Goal: Task Accomplishment & Management: Complete application form

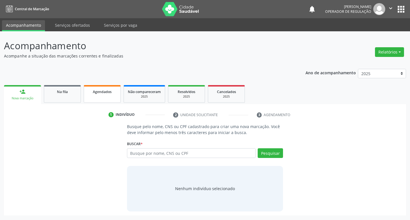
click at [103, 95] on link "Agendados" at bounding box center [102, 94] width 37 height 18
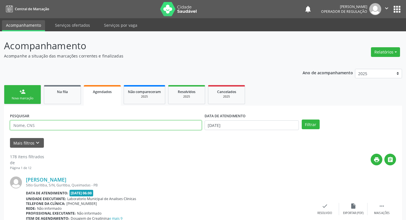
click at [114, 126] on input "text" at bounding box center [106, 125] width 192 height 10
type input "706801242943621"
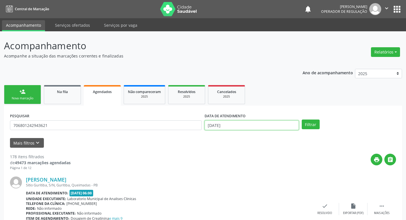
click at [271, 124] on input "[DATE]" at bounding box center [251, 125] width 94 height 10
drag, startPoint x: 313, startPoint y: 122, endPoint x: 290, endPoint y: 122, distance: 23.6
click at [313, 122] on button "Filtrar" at bounding box center [311, 125] width 18 height 10
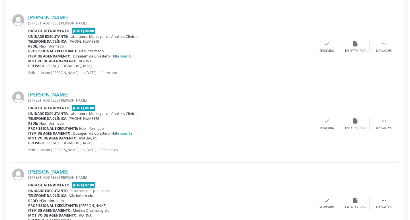
scroll to position [274, 0]
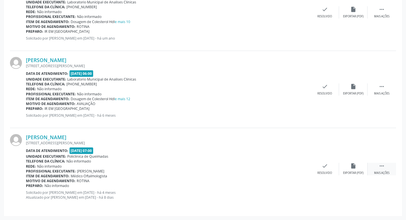
click at [377, 163] on div " Mais ações" at bounding box center [381, 169] width 28 height 12
click at [298, 166] on icon "cancel" at bounding box center [296, 166] width 6 height 6
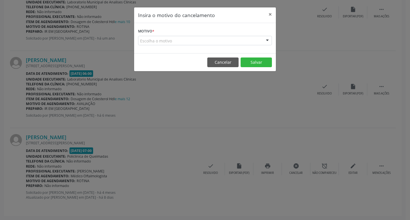
click at [196, 36] on div "Escolha o motivo" at bounding box center [205, 41] width 134 height 10
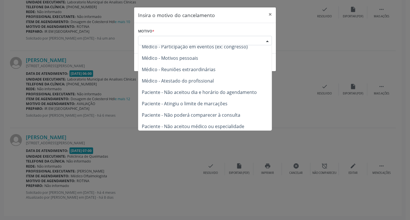
scroll to position [29, 0]
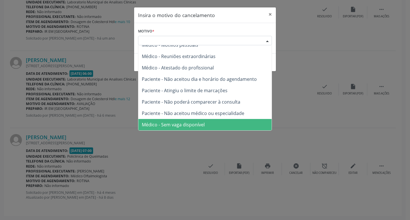
click at [206, 124] on span "Médico - Sem vaga disponível" at bounding box center [204, 124] width 133 height 11
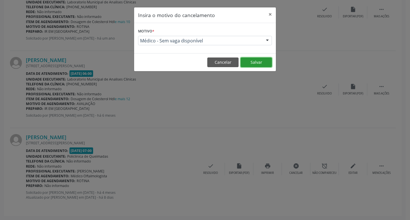
click at [263, 63] on button "Salvar" at bounding box center [256, 63] width 31 height 10
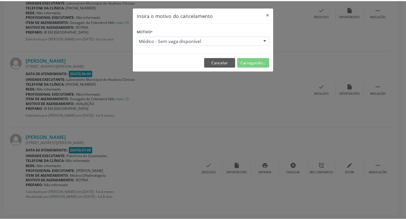
scroll to position [0, 0]
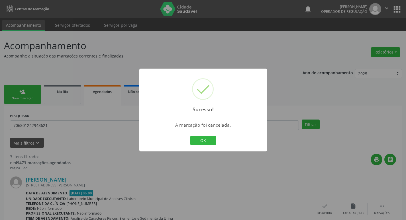
click at [140, 39] on div "Sucesso! × A marcação foi cancelada. OK Cancel" at bounding box center [203, 110] width 406 height 220
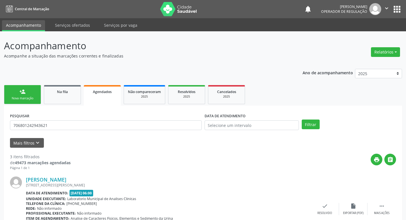
click at [21, 95] on div "person_add" at bounding box center [22, 92] width 6 height 6
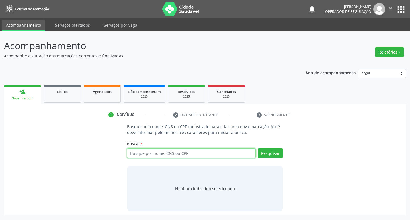
click at [171, 149] on input "text" at bounding box center [191, 153] width 129 height 10
type input "M"
type input "11228283494"
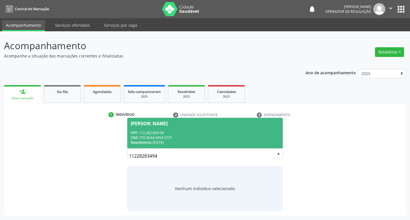
click at [220, 122] on div "[PERSON_NAME]" at bounding box center [205, 123] width 149 height 5
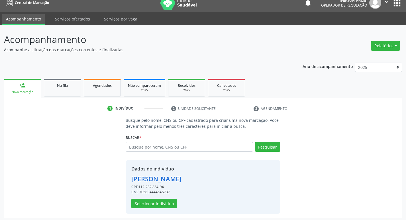
scroll to position [8, 0]
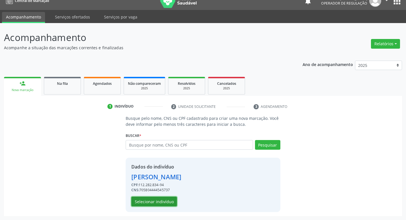
click at [145, 198] on button "Selecionar indivíduo" at bounding box center [154, 202] width 46 height 10
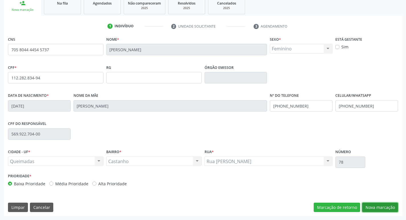
click at [377, 207] on button "Nova marcação" at bounding box center [380, 208] width 36 height 10
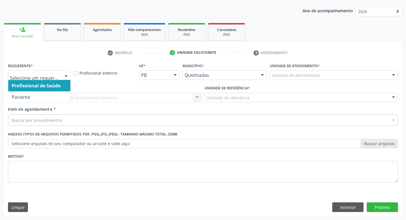
click at [69, 74] on div at bounding box center [66, 76] width 9 height 10
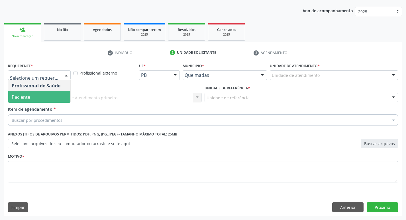
click at [63, 95] on span "Paciente" at bounding box center [39, 96] width 62 height 11
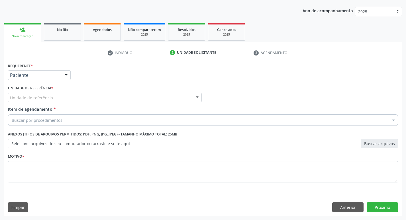
click at [63, 97] on div "Unidade de referência" at bounding box center [105, 98] width 194 height 10
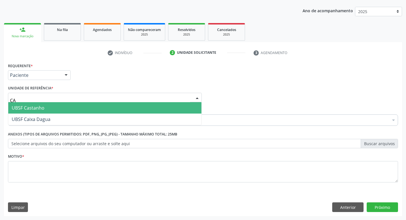
type input "CAS"
click at [63, 106] on span "UBSF Castanho" at bounding box center [104, 107] width 193 height 11
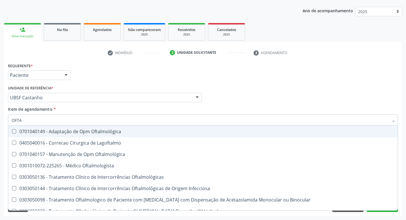
type input "OFTAL"
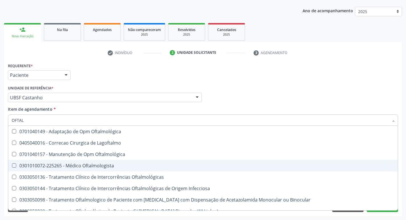
click at [80, 165] on div "0301010072-225265 - Médico Oftalmologista" at bounding box center [203, 165] width 382 height 5
checkbox Oftalmologista "true"
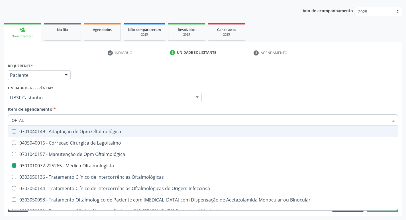
click at [199, 83] on div "Requerente * Paciente Profissional de Saúde Paciente Nenhum resultado encontrad…" at bounding box center [203, 73] width 393 height 22
checkbox Lagoftalmo "true"
checkbox Oftalmologista "false"
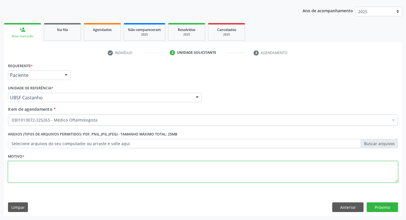
click at [96, 178] on textarea at bounding box center [203, 172] width 390 height 22
type textarea "AVALIAÇÃO"
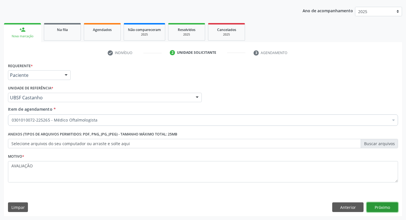
click at [374, 207] on button "Próximo" at bounding box center [381, 207] width 31 height 10
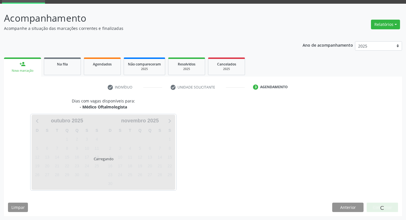
scroll to position [28, 0]
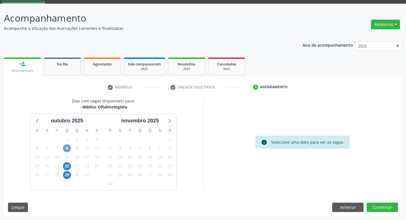
click at [67, 148] on span "8" at bounding box center [67, 148] width 8 height 8
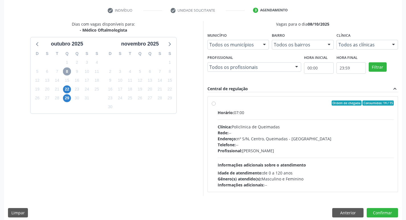
scroll to position [110, 0]
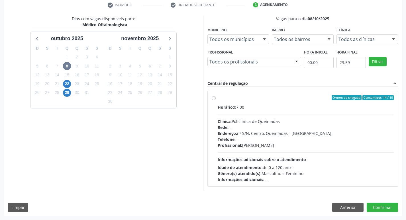
click at [294, 124] on div "Clínica: Policlinica de Queimadas" at bounding box center [306, 121] width 176 height 6
click at [216, 100] on input "Ordem de chegada Consumidos: 14 / 15 Horário: 07:00 Clínica: Policlinica de Que…" at bounding box center [214, 97] width 4 height 5
radio input "true"
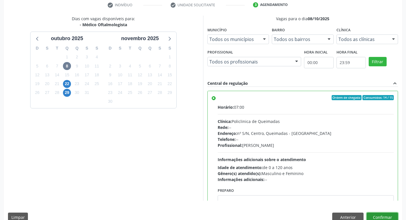
click at [373, 216] on button "Confirmar" at bounding box center [381, 218] width 31 height 10
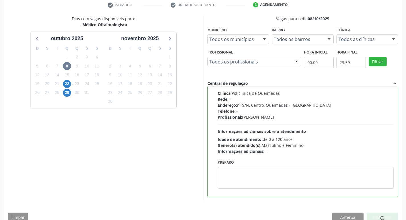
scroll to position [0, 0]
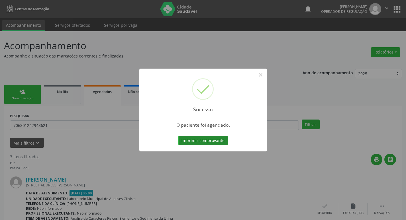
click at [212, 140] on button "Imprimir comprovante" at bounding box center [203, 141] width 50 height 10
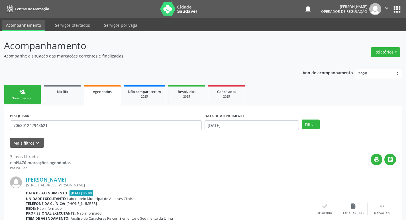
click at [19, 97] on div "Nova marcação" at bounding box center [22, 98] width 28 height 4
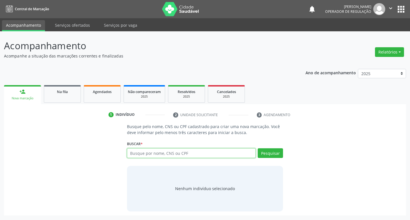
click at [162, 157] on input "text" at bounding box center [191, 153] width 129 height 10
type input "700509954353151"
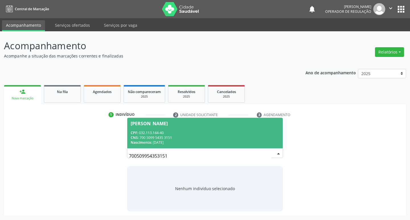
click at [168, 134] on div "CPF: 032.113.144-40" at bounding box center [205, 132] width 149 height 5
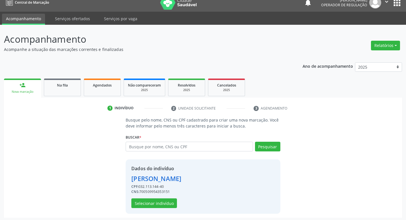
scroll to position [8, 0]
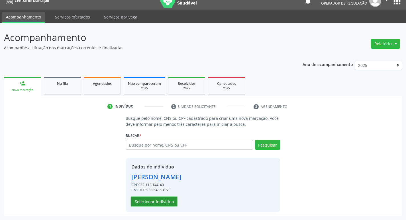
click at [169, 199] on button "Selecionar indivíduo" at bounding box center [154, 202] width 46 height 10
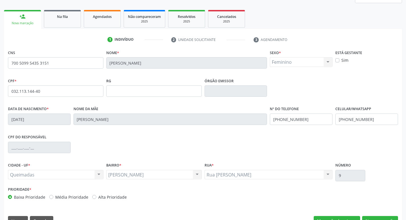
scroll to position [89, 0]
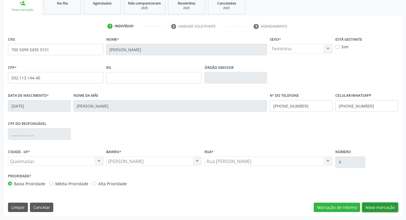
click at [388, 210] on button "Nova marcação" at bounding box center [380, 208] width 36 height 10
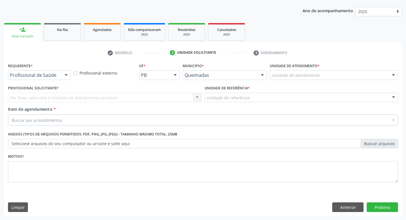
scroll to position [62, 0]
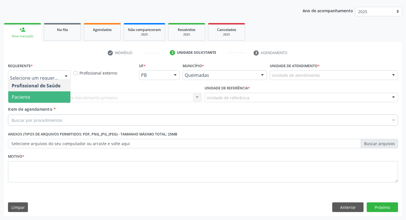
click at [31, 96] on span "Paciente" at bounding box center [39, 96] width 62 height 11
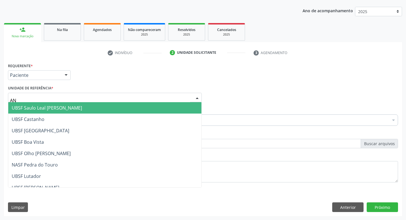
type input "ANI"
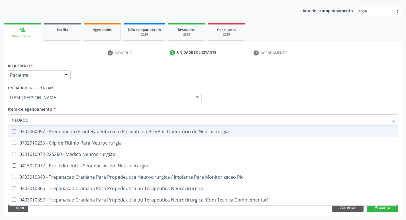
type input "NEUROCI"
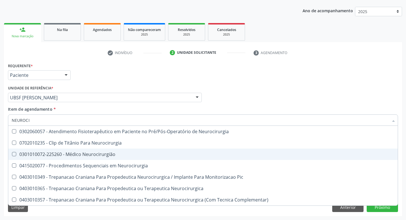
click at [29, 152] on div "0301010072-225260 - Médico Neurocirurgião" at bounding box center [203, 154] width 382 height 5
checkbox Neurocirurgião "true"
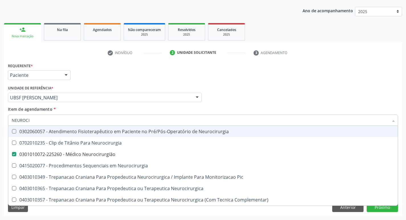
drag, startPoint x: 150, startPoint y: 69, endPoint x: 57, endPoint y: 149, distance: 122.4
click at [150, 69] on div "Requerente * Paciente Profissional de Saúde Paciente Nenhum resultado encontrad…" at bounding box center [203, 73] width 393 height 22
checkbox Neurocirurgia "true"
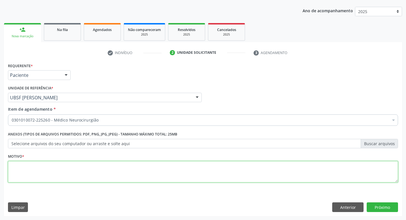
click at [48, 167] on textarea at bounding box center [203, 172] width 390 height 22
type textarea "RETORNO"
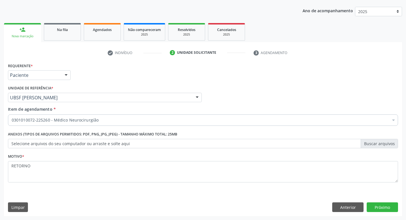
click at [368, 202] on div "Requerente * Paciente Profissional de Saúde Paciente Nenhum resultado encontrad…" at bounding box center [203, 139] width 398 height 155
click at [372, 204] on button "Próximo" at bounding box center [381, 207] width 31 height 10
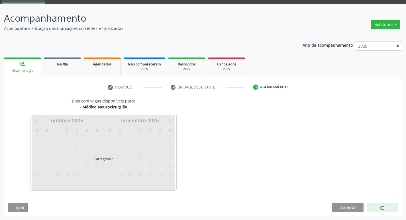
scroll to position [28, 0]
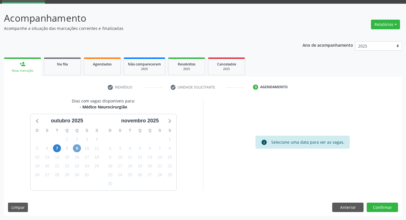
click at [76, 150] on span "9" at bounding box center [77, 148] width 8 height 8
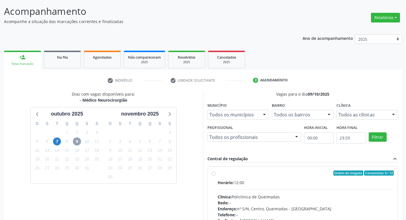
scroll to position [110, 0]
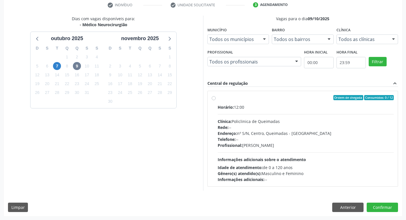
click at [228, 103] on label "Ordem de chegada Consumidos: 0 / 12 Horário: 12:00 Clínica: Policlinica de Quei…" at bounding box center [306, 138] width 176 height 87
click at [216, 100] on input "Ordem de chegada Consumidos: 0 / 12 Horário: 12:00 Clínica: Policlinica de Quei…" at bounding box center [214, 97] width 4 height 5
radio input "true"
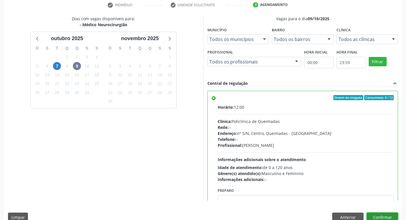
click at [376, 216] on button "Confirmar" at bounding box center [381, 218] width 31 height 10
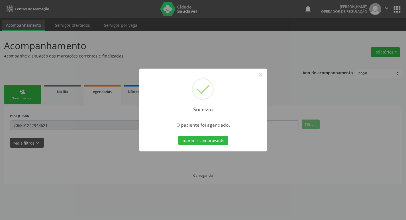
scroll to position [0, 0]
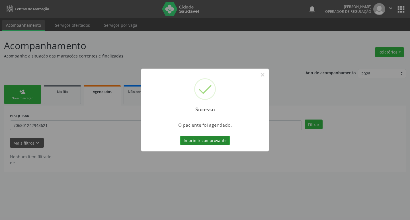
click at [223, 143] on button "Imprimir comprovante" at bounding box center [205, 141] width 50 height 10
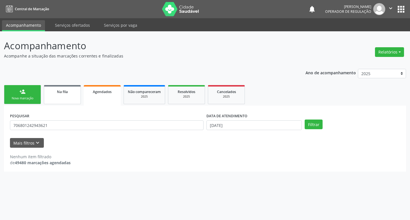
click at [65, 96] on link "Na fila" at bounding box center [62, 94] width 37 height 19
click at [7, 93] on link "person_add Nova marcação" at bounding box center [22, 94] width 37 height 19
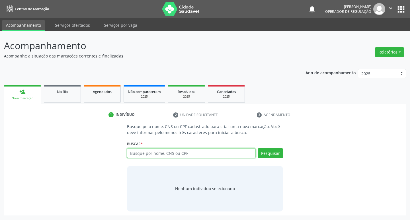
drag, startPoint x: 150, startPoint y: 155, endPoint x: 166, endPoint y: 156, distance: 15.4
click at [151, 155] on input "text" at bounding box center [191, 153] width 129 height 10
type input "704003303146664"
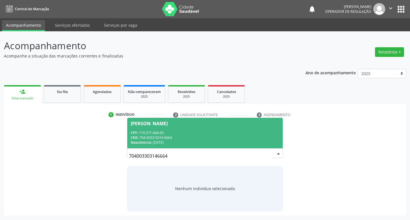
click at [212, 132] on div "CPF: 119.371.434-65" at bounding box center [205, 132] width 149 height 5
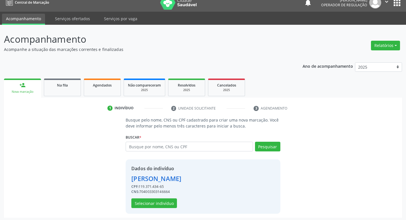
scroll to position [8, 0]
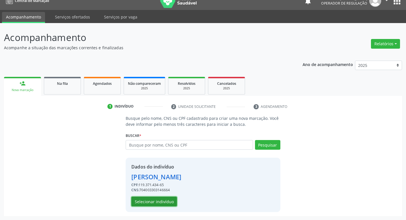
click at [165, 199] on button "Selecionar indivíduo" at bounding box center [154, 202] width 46 height 10
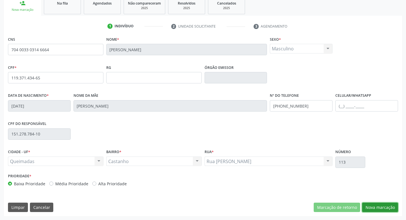
click at [369, 206] on button "Nova marcação" at bounding box center [380, 208] width 36 height 10
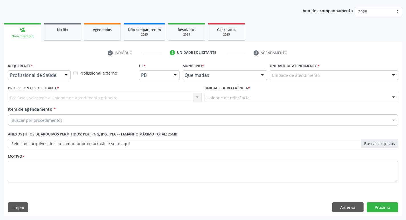
scroll to position [62, 0]
click at [44, 78] on div "Profissional de Saúde" at bounding box center [39, 75] width 63 height 10
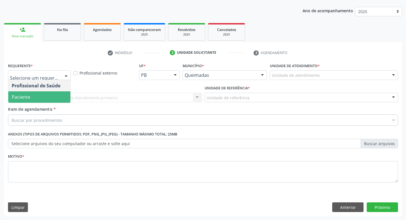
click at [40, 97] on span "Paciente" at bounding box center [39, 96] width 62 height 11
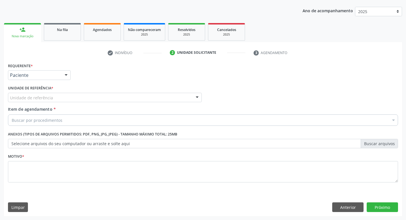
click at [39, 94] on div "Unidade de referência" at bounding box center [105, 98] width 194 height 10
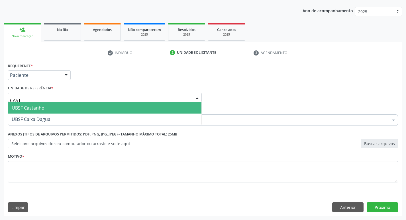
type input "CASTA"
click at [46, 103] on span "UBSF Castanho" at bounding box center [104, 107] width 193 height 11
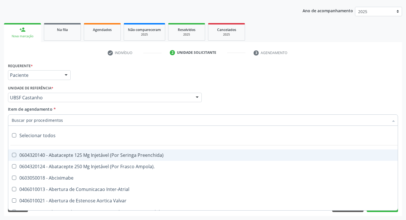
type input "E"
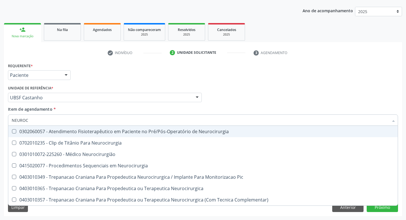
type input "NEUROCI"
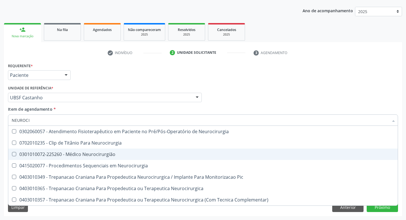
click at [42, 154] on div "0301010072-225260 - Médico Neurocirurgião" at bounding box center [203, 154] width 382 height 5
checkbox Neurocirurgião "true"
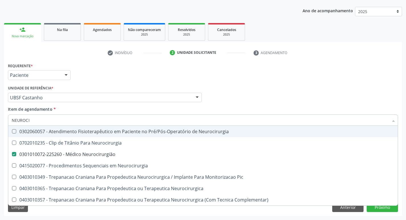
click at [139, 80] on div "Requerente * Paciente Profissional de Saúde Paciente Nenhum resultado encontrad…" at bounding box center [203, 73] width 393 height 22
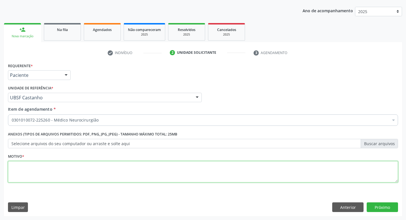
click at [53, 168] on textarea at bounding box center [203, 172] width 390 height 22
type textarea "AVALIAÇÃO"
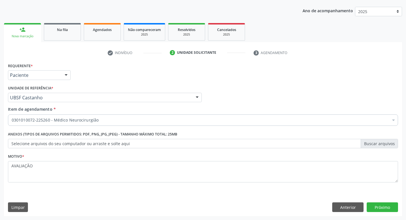
click at [384, 202] on div "Requerente * Paciente Profissional de Saúde Paciente Nenhum resultado encontrad…" at bounding box center [203, 139] width 398 height 155
click at [384, 206] on button "Próximo" at bounding box center [381, 207] width 31 height 10
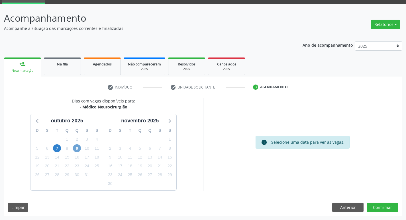
click at [74, 147] on span "9" at bounding box center [77, 148] width 8 height 8
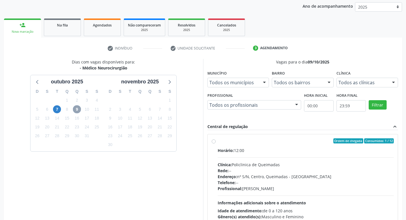
scroll to position [110, 0]
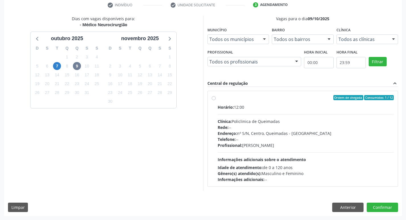
click at [353, 107] on div "Horário: 12:00" at bounding box center [306, 107] width 176 height 6
click at [216, 100] on input "Ordem de chegada Consumidos: 1 / 12 Horário: 12:00 Clínica: Policlinica de Quei…" at bounding box center [214, 97] width 4 height 5
radio input "true"
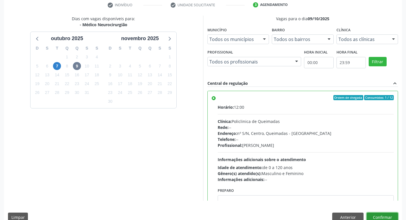
click at [387, 214] on button "Confirmar" at bounding box center [381, 218] width 31 height 10
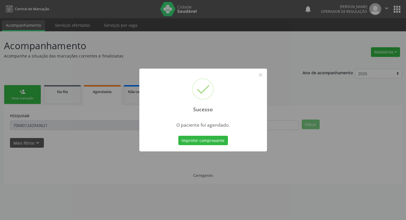
scroll to position [0, 0]
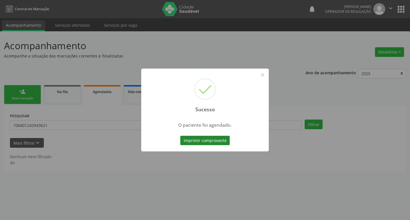
click at [213, 144] on button "Imprimir comprovante" at bounding box center [205, 141] width 50 height 10
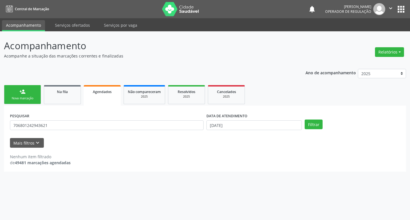
click at [31, 104] on link "person_add Nova marcação" at bounding box center [22, 94] width 37 height 19
click at [31, 98] on div "Nova marcação" at bounding box center [22, 98] width 28 height 4
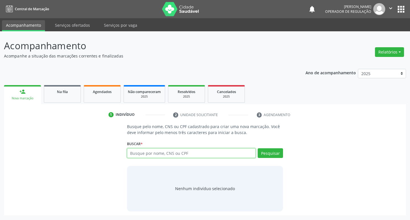
click at [166, 151] on input "text" at bounding box center [191, 153] width 129 height 10
click at [166, 152] on input "text" at bounding box center [191, 153] width 129 height 10
type input "700502961409454"
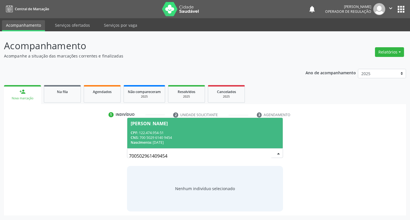
click at [227, 129] on span "[PERSON_NAME] CPF: 122.474.954-51 CNS: 700 5029 6140 9454 Nascimento: [DATE]" at bounding box center [205, 133] width 156 height 30
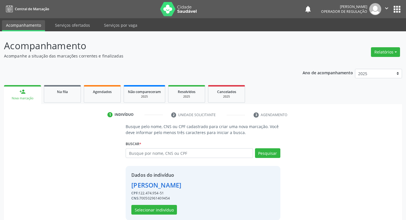
scroll to position [8, 0]
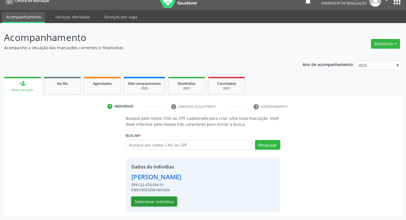
click at [138, 198] on button "Selecionar indivíduo" at bounding box center [154, 202] width 46 height 10
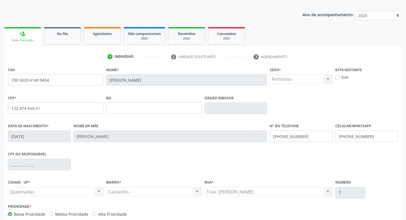
scroll to position [89, 0]
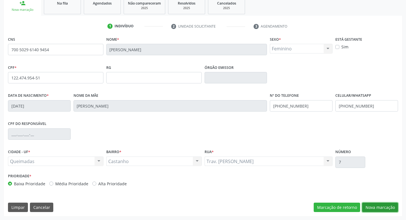
click at [372, 206] on button "Nova marcação" at bounding box center [380, 208] width 36 height 10
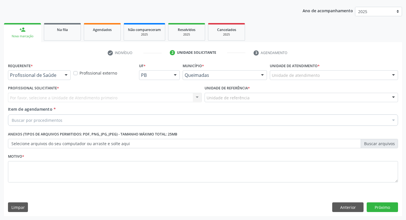
scroll to position [62, 0]
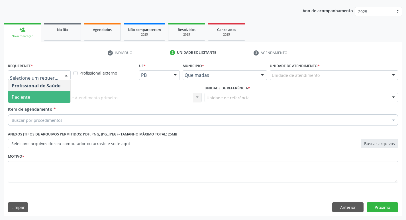
click at [40, 97] on span "Paciente" at bounding box center [39, 96] width 62 height 11
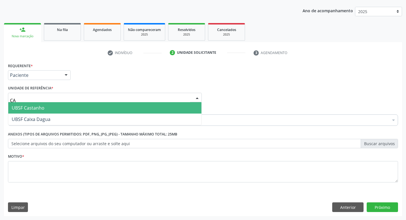
type input "CAS"
click at [31, 107] on span "UBSF Castanho" at bounding box center [28, 108] width 33 height 6
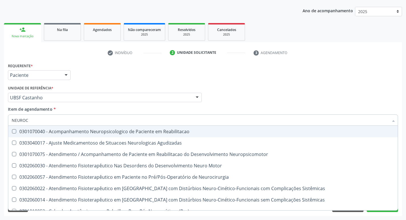
type input "NEUROCI"
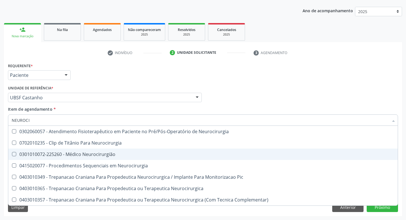
click at [28, 152] on div "0301010072-225260 - Médico Neurocirurgião" at bounding box center [203, 154] width 382 height 5
checkbox Neurocirurgião "true"
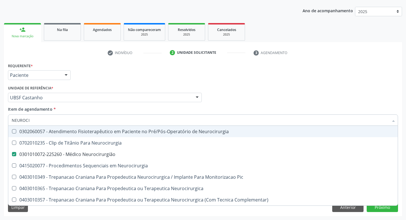
click at [119, 81] on div "Requerente * Paciente Profissional de Saúde Paciente Nenhum resultado encontrad…" at bounding box center [203, 73] width 393 height 22
checkbox Neurocirurgia "true"
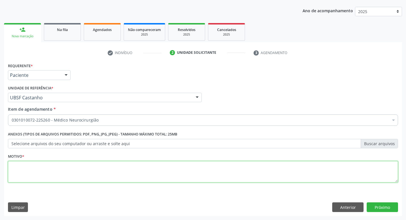
click at [47, 180] on textarea at bounding box center [203, 172] width 390 height 22
click at [26, 166] on textarea "AVALIAÇÇÃO" at bounding box center [203, 172] width 390 height 22
type textarea "AVALIAÇÃO"
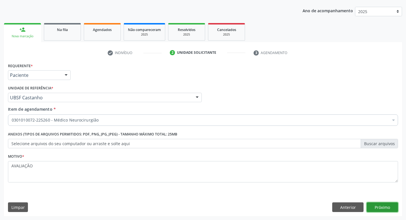
click at [383, 204] on button "Próximo" at bounding box center [381, 207] width 31 height 10
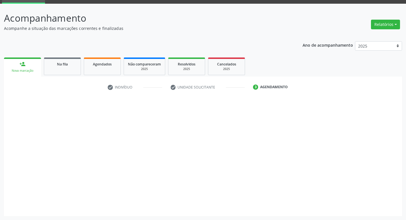
scroll to position [28, 0]
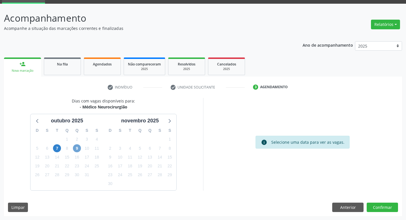
click at [73, 149] on span "9" at bounding box center [77, 148] width 8 height 8
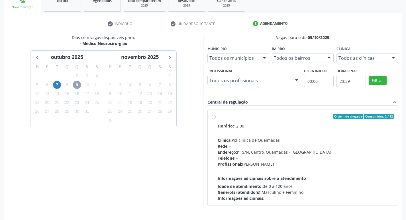
scroll to position [110, 0]
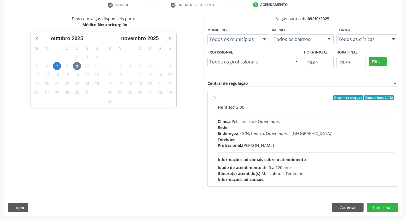
click at [295, 121] on div "Clínica: Policlinica de Queimadas" at bounding box center [306, 121] width 176 height 6
click at [216, 100] on input "Ordem de chegada Consumidos: 2 / 12 Horário: 12:00 Clínica: Policlinica de Quei…" at bounding box center [214, 97] width 4 height 5
radio input "true"
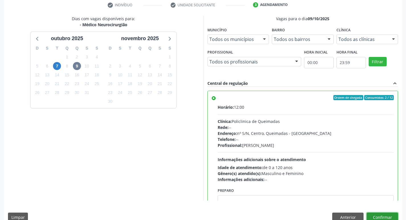
click at [376, 214] on button "Confirmar" at bounding box center [381, 218] width 31 height 10
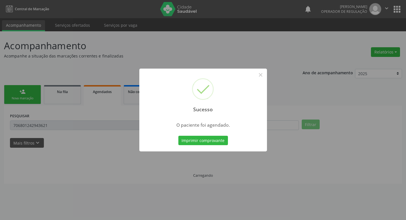
scroll to position [0, 0]
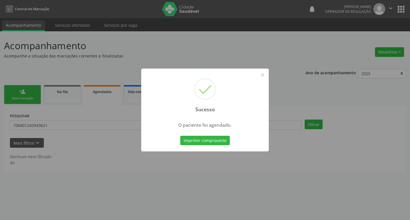
click at [220, 135] on div "Imprimir comprovante Cancel" at bounding box center [205, 141] width 52 height 12
click at [216, 142] on button "Imprimir comprovante" at bounding box center [205, 141] width 50 height 10
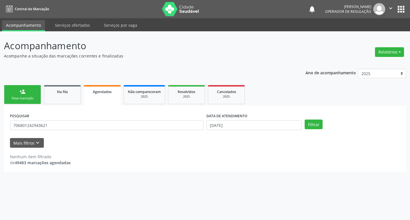
click at [34, 87] on link "person_add Nova marcação" at bounding box center [22, 94] width 37 height 19
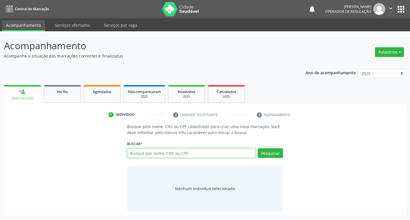
click at [156, 151] on input "text" at bounding box center [191, 153] width 129 height 10
type input "704607634706223"
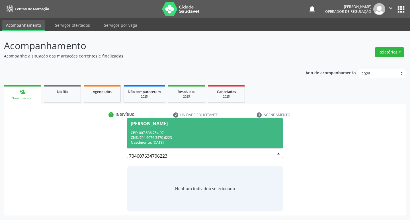
click at [192, 136] on div "CNS: 704 6076 3470 6223" at bounding box center [205, 137] width 149 height 5
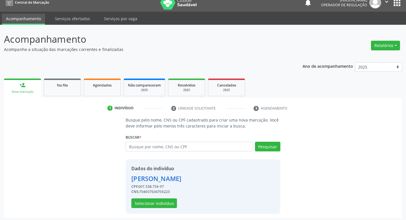
scroll to position [8, 0]
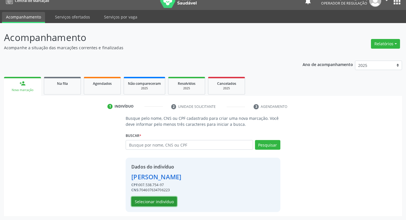
click at [164, 200] on button "Selecionar indivíduo" at bounding box center [154, 202] width 46 height 10
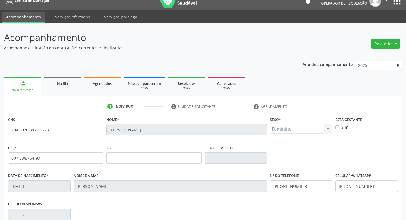
scroll to position [89, 0]
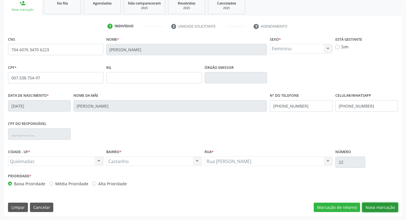
click at [366, 207] on button "Nova marcação" at bounding box center [380, 208] width 36 height 10
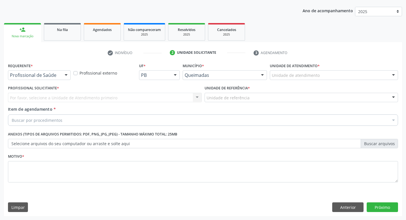
scroll to position [62, 0]
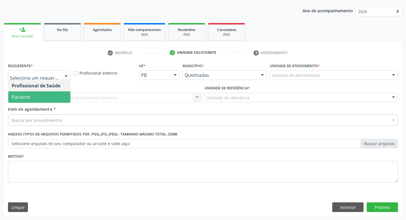
click at [42, 95] on span "Paciente" at bounding box center [39, 96] width 62 height 11
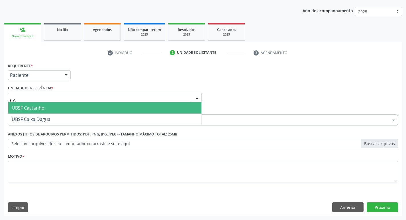
type input "CAS"
click at [23, 104] on span "UBSF Castanho" at bounding box center [104, 107] width 193 height 11
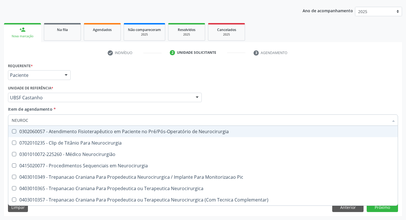
type input "NEUROCI"
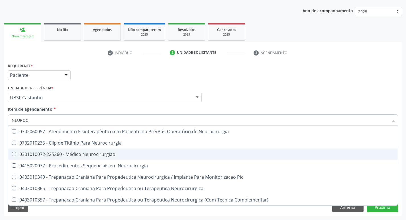
click at [46, 152] on div "0301010072-225260 - Médico Neurocirurgião" at bounding box center [203, 154] width 382 height 5
checkbox Neurocirurgião "true"
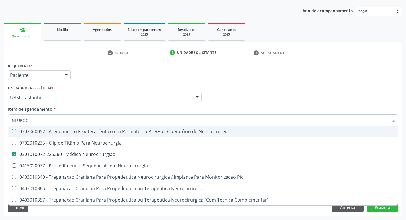
click at [143, 67] on div "Requerente * Paciente Profissional de Saúde Paciente Nenhum resultado encontrad…" at bounding box center [203, 73] width 393 height 22
checkbox Neurocirurgia "true"
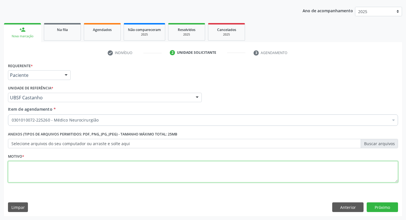
drag, startPoint x: 51, startPoint y: 175, endPoint x: 42, endPoint y: 173, distance: 8.3
click at [44, 174] on textarea at bounding box center [203, 172] width 390 height 22
type textarea "AVALIAÇÃO"
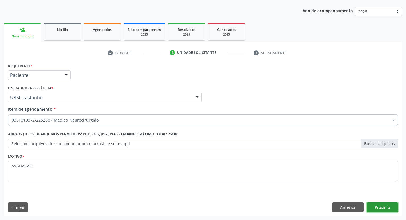
drag, startPoint x: 383, startPoint y: 208, endPoint x: 0, endPoint y: 151, distance: 387.2
click at [383, 208] on button "Próximo" at bounding box center [381, 207] width 31 height 10
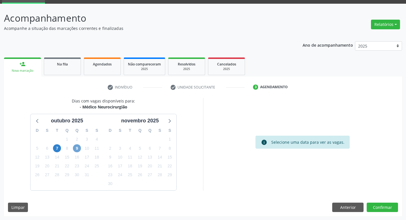
click at [79, 150] on span "9" at bounding box center [77, 148] width 8 height 8
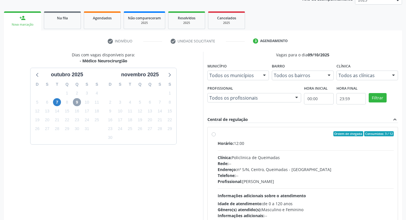
scroll to position [110, 0]
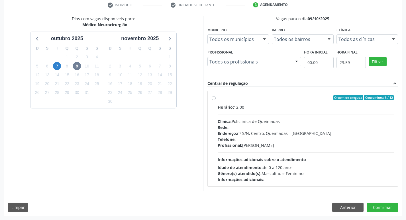
click at [279, 127] on div "Rede: --" at bounding box center [306, 127] width 176 height 6
click at [216, 100] on input "Ordem de chegada Consumidos: 3 / 12 Horário: 12:00 Clínica: Policlinica de Quei…" at bounding box center [214, 97] width 4 height 5
radio input "true"
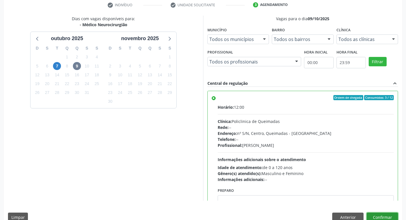
click at [375, 217] on button "Confirmar" at bounding box center [381, 218] width 31 height 10
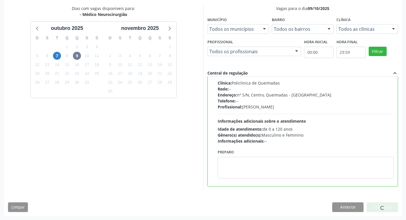
scroll to position [0, 0]
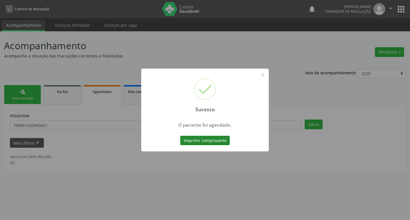
click at [221, 138] on button "Imprimir comprovante" at bounding box center [205, 141] width 50 height 10
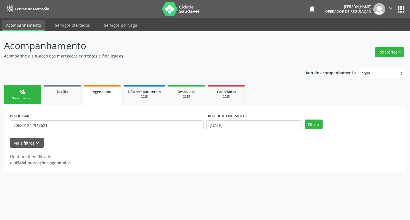
click at [30, 104] on link "person_add Nova marcação" at bounding box center [22, 94] width 37 height 19
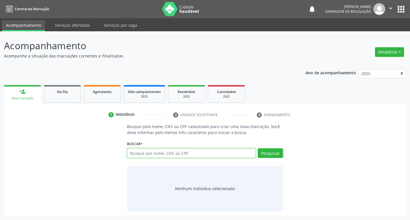
click at [167, 153] on input "text" at bounding box center [191, 153] width 129 height 10
type input "708508368999877"
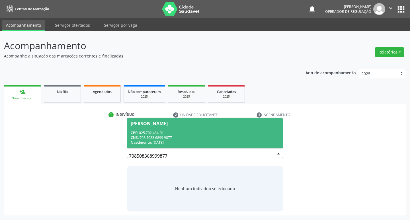
click at [234, 123] on div "[PERSON_NAME]" at bounding box center [205, 123] width 149 height 5
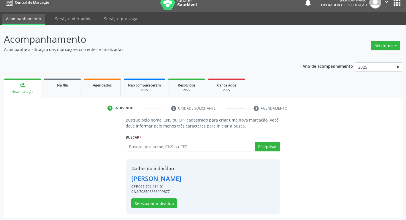
scroll to position [8, 0]
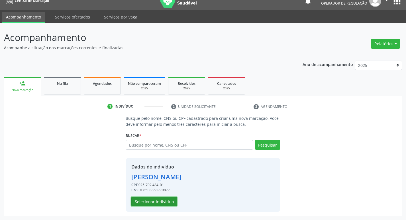
click at [144, 203] on button "Selecionar indivíduo" at bounding box center [154, 202] width 46 height 10
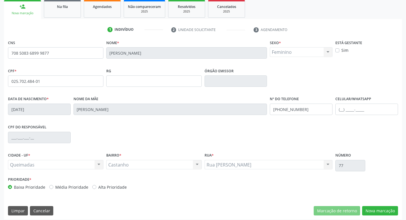
scroll to position [89, 0]
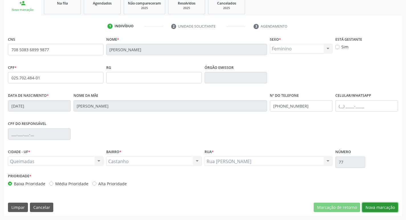
click at [378, 212] on button "Nova marcação" at bounding box center [380, 208] width 36 height 10
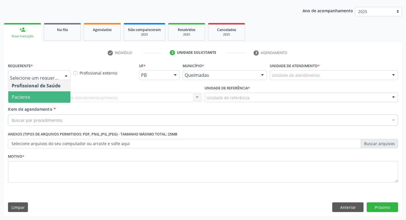
click at [20, 99] on span "Paciente" at bounding box center [21, 97] width 19 height 6
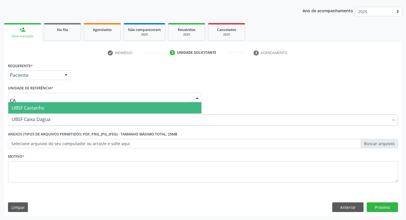
type input "CAS"
click at [17, 107] on span "UBSF Castanho" at bounding box center [28, 108] width 33 height 6
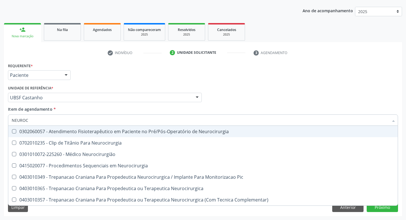
type input "NEUROCI"
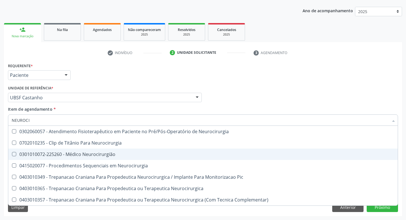
click at [48, 153] on div "0301010072-225260 - Médico Neurocirurgião" at bounding box center [203, 154] width 382 height 5
checkbox Neurocirurgião "true"
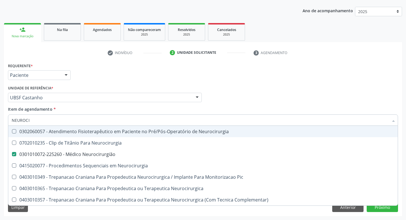
click at [106, 60] on div "check Indivíduo 2 Unidade solicitante 3 Agendamento CNS 708 5083 6899 9877 [GEO…" at bounding box center [203, 132] width 398 height 168
checkbox Neurocirurgia "true"
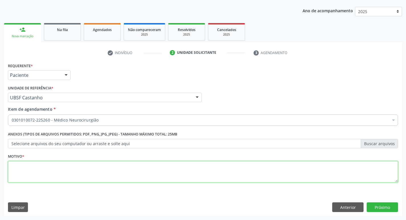
click at [49, 169] on textarea at bounding box center [203, 172] width 390 height 22
type textarea "ESQUECIMENTO REPENTINO"
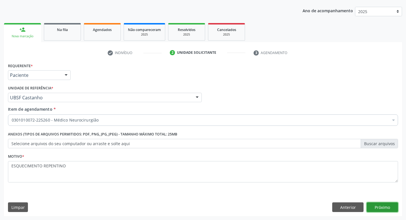
click at [381, 207] on button "Próximo" at bounding box center [381, 207] width 31 height 10
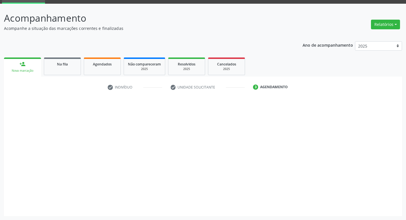
scroll to position [28, 0]
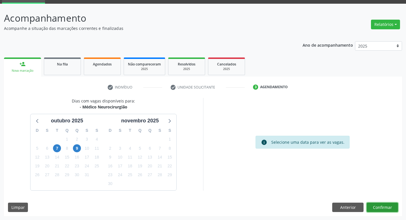
click at [382, 207] on button "Confirmar" at bounding box center [381, 208] width 31 height 10
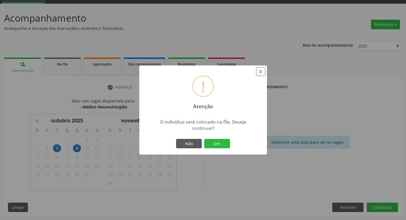
click at [261, 68] on button "×" at bounding box center [261, 72] width 10 height 10
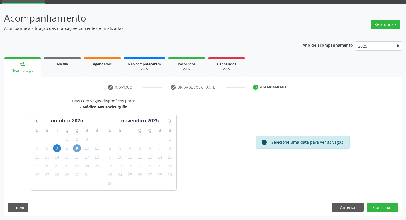
click at [73, 147] on span "9" at bounding box center [77, 148] width 8 height 8
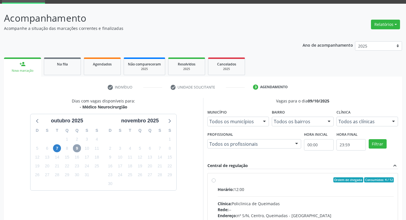
scroll to position [110, 0]
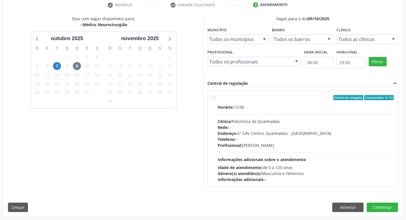
drag, startPoint x: 296, startPoint y: 97, endPoint x: 338, endPoint y: 130, distance: 53.7
click at [296, 97] on div "Ordem de chegada Consumidos: 4 / 12" at bounding box center [306, 97] width 176 height 5
click at [216, 97] on input "Ordem de chegada Consumidos: 4 / 12 Horário: 12:00 Clínica: Policlinica de Quei…" at bounding box center [214, 97] width 4 height 5
radio input "true"
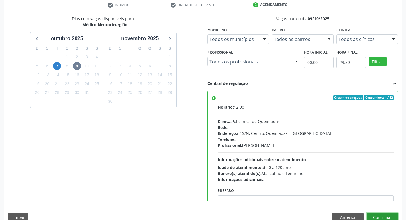
click at [375, 214] on button "Confirmar" at bounding box center [381, 218] width 31 height 10
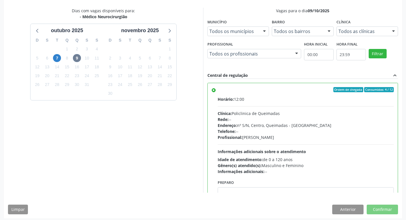
scroll to position [120, 0]
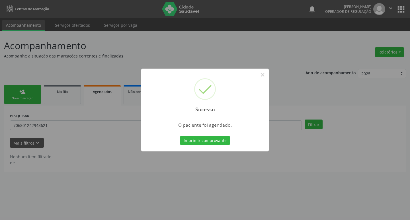
click at [210, 139] on button "Imprimir comprovante" at bounding box center [205, 141] width 50 height 10
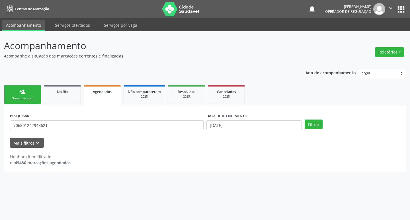
click at [30, 87] on link "person_add Nova marcação" at bounding box center [22, 94] width 37 height 19
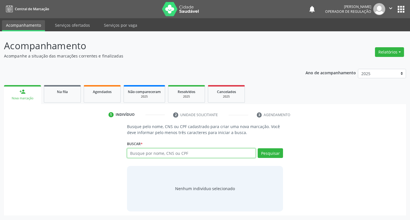
click at [176, 155] on input "text" at bounding box center [191, 153] width 129 height 10
type input "705109491974070"
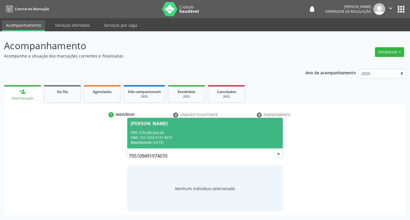
click at [244, 133] on div "CPF: 078.540.864-94" at bounding box center [205, 132] width 149 height 5
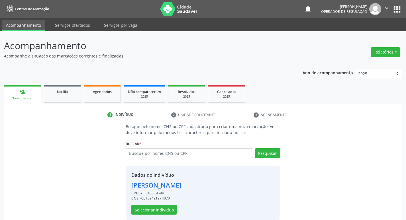
scroll to position [8, 0]
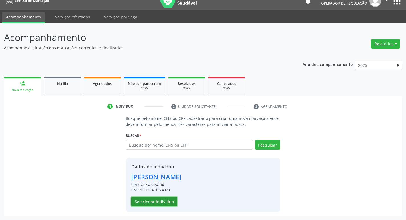
click at [159, 202] on button "Selecionar indivíduo" at bounding box center [154, 202] width 46 height 10
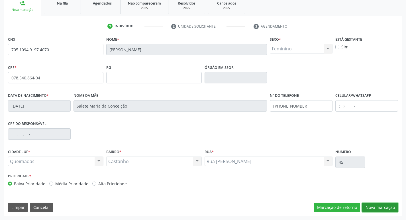
click at [379, 206] on button "Nova marcação" at bounding box center [380, 208] width 36 height 10
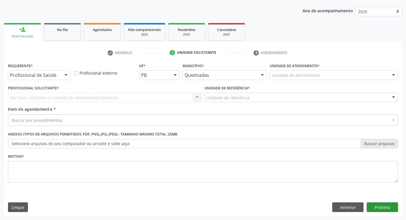
scroll to position [62, 0]
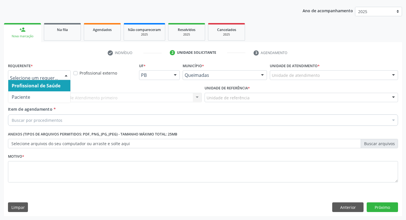
click at [60, 79] on div at bounding box center [39, 75] width 63 height 10
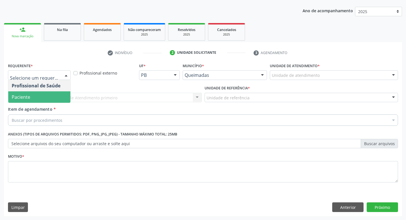
click at [46, 99] on span "Paciente" at bounding box center [39, 96] width 62 height 11
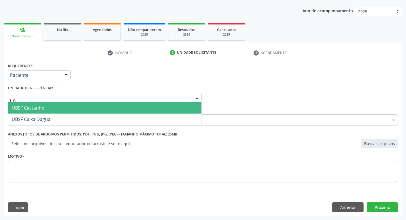
type input "CAS"
click at [45, 105] on span "UBSF Castanho" at bounding box center [104, 107] width 193 height 11
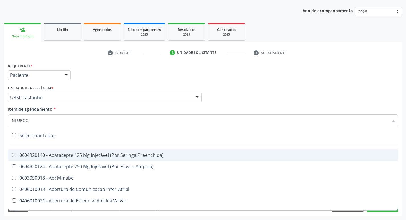
type input "NEUROCI"
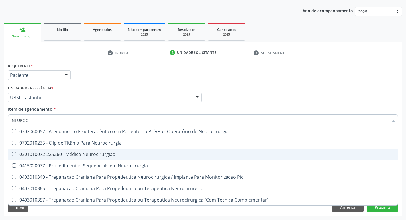
click at [58, 155] on div "0301010072-225260 - Médico Neurocirurgião" at bounding box center [203, 154] width 382 height 5
checkbox Neurocirurgião "true"
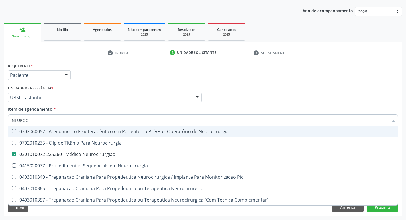
click at [115, 84] on div "Unidade de referência * UBSF Castanho UBSF Ligeiro II UBSF Saulo Leal Ernesto d…" at bounding box center [105, 93] width 194 height 18
checkbox Neurocirurgia "true"
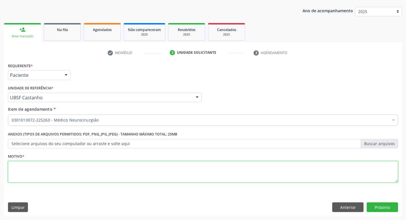
click at [55, 175] on textarea at bounding box center [203, 172] width 390 height 22
type textarea "AVALIAÇÃO"
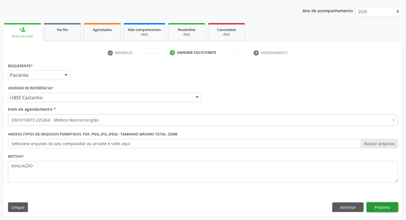
click at [373, 202] on button "Próximo" at bounding box center [381, 207] width 31 height 10
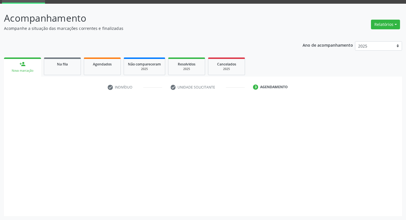
scroll to position [28, 0]
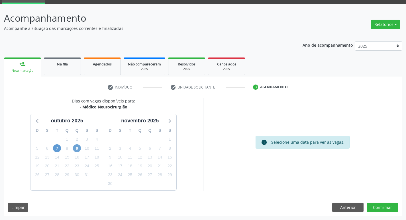
drag, startPoint x: 78, startPoint y: 151, endPoint x: 59, endPoint y: 146, distance: 19.7
click at [78, 151] on span "9" at bounding box center [77, 148] width 8 height 8
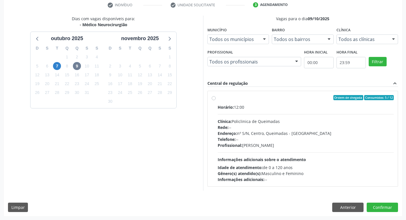
click at [341, 81] on div "Central de regulação expand_less" at bounding box center [302, 83] width 191 height 7
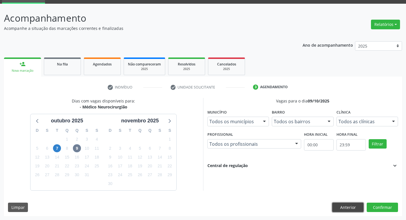
click at [341, 209] on button "Anterior" at bounding box center [347, 208] width 31 height 10
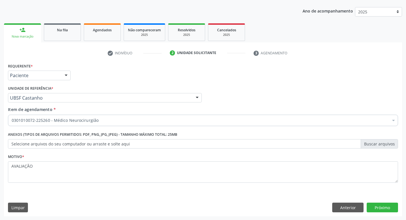
scroll to position [62, 0]
click at [387, 205] on button "Próximo" at bounding box center [381, 207] width 31 height 10
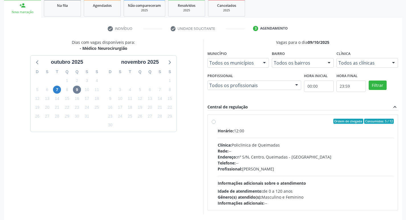
scroll to position [110, 0]
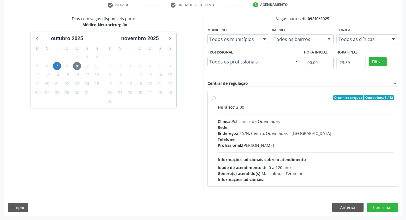
click at [281, 103] on label "Ordem de chegada Consumidos: 5 / 12 Horário: 12:00 Clínica: Policlinica de Quei…" at bounding box center [306, 138] width 176 height 87
click at [216, 100] on input "Ordem de chegada Consumidos: 5 / 12 Horário: 12:00 Clínica: Policlinica de Quei…" at bounding box center [214, 97] width 4 height 5
radio input "true"
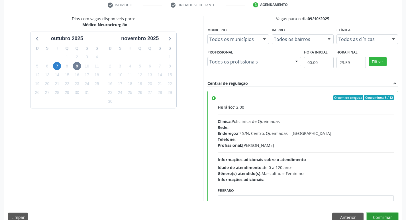
click at [376, 216] on button "Confirmar" at bounding box center [381, 218] width 31 height 10
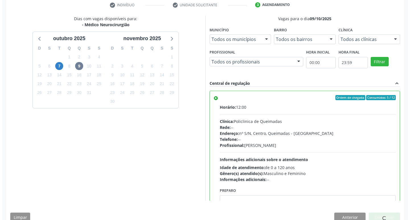
scroll to position [0, 0]
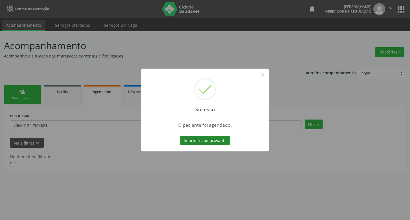
click at [193, 143] on button "Imprimir comprovante" at bounding box center [205, 141] width 50 height 10
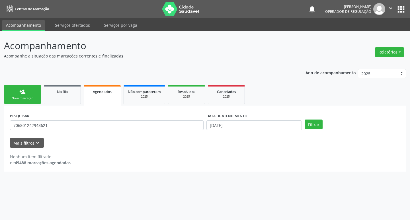
click at [26, 92] on link "person_add Nova marcação" at bounding box center [22, 94] width 37 height 19
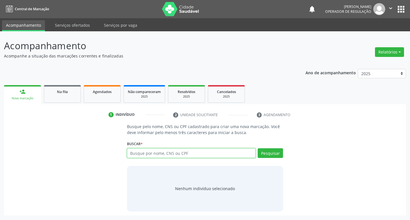
click at [136, 153] on input "text" at bounding box center [191, 153] width 129 height 10
type input "898000516938411"
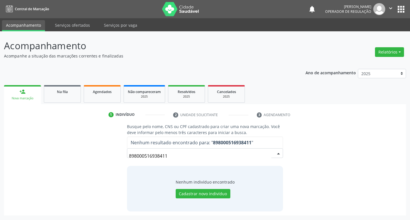
drag, startPoint x: 176, startPoint y: 159, endPoint x: 0, endPoint y: 159, distance: 176.2
click at [0, 159] on div "Acompanhamento Acompanhe a situação das marcações correntes e finalizadas Relat…" at bounding box center [205, 125] width 410 height 189
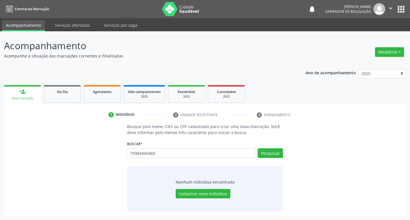
type input "79383440468"
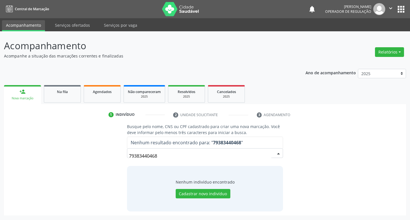
drag, startPoint x: 159, startPoint y: 157, endPoint x: 93, endPoint y: 157, distance: 66.3
click at [93, 157] on div "Busque pelo nome, CNS ou CPF cadastrado para criar uma nova marcação. Você deve…" at bounding box center [205, 168] width 394 height 88
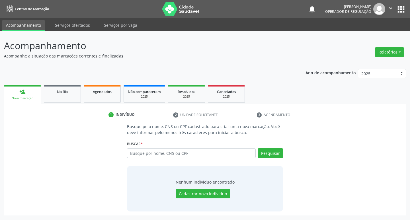
click at [400, 12] on button "apps" at bounding box center [401, 9] width 10 height 10
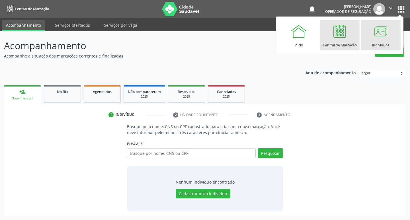
click at [372, 30] on div at bounding box center [380, 31] width 17 height 17
